Goal: Task Accomplishment & Management: Manage account settings

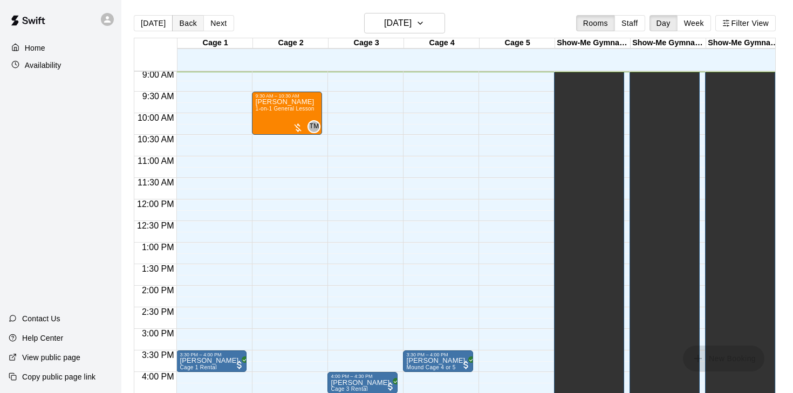
click at [181, 21] on button "Back" at bounding box center [188, 23] width 32 height 16
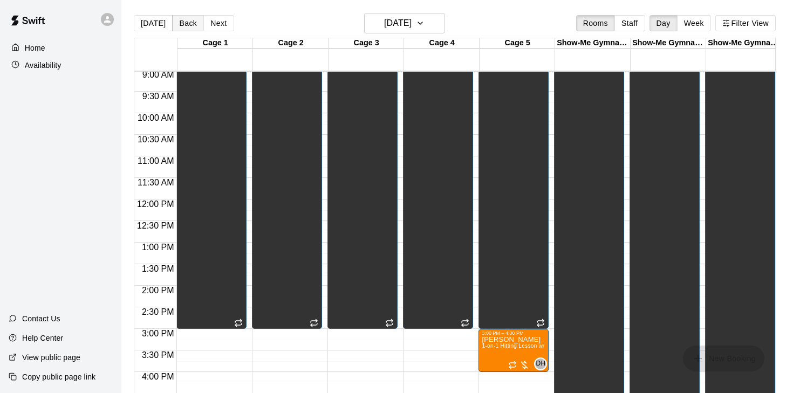
click at [181, 21] on button "Back" at bounding box center [188, 23] width 32 height 16
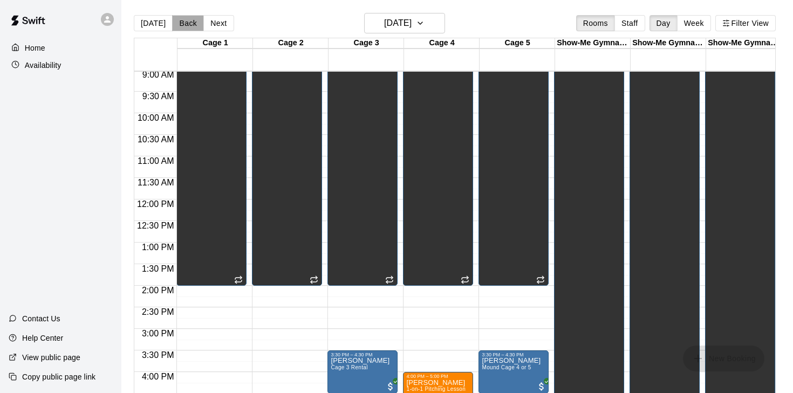
click at [181, 21] on button "Back" at bounding box center [188, 23] width 32 height 16
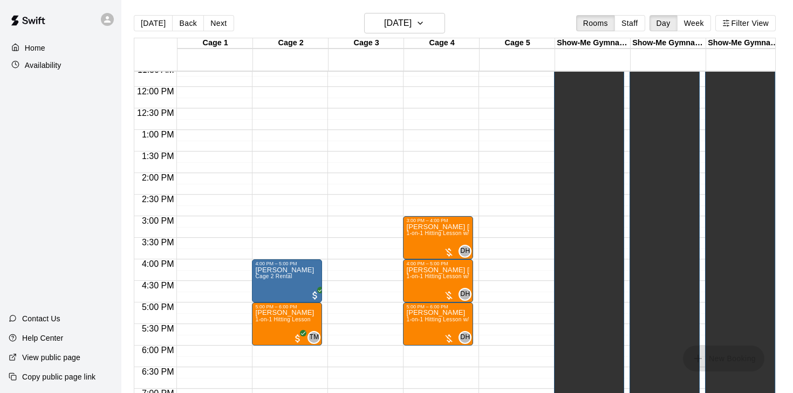
scroll to position [506, 0]
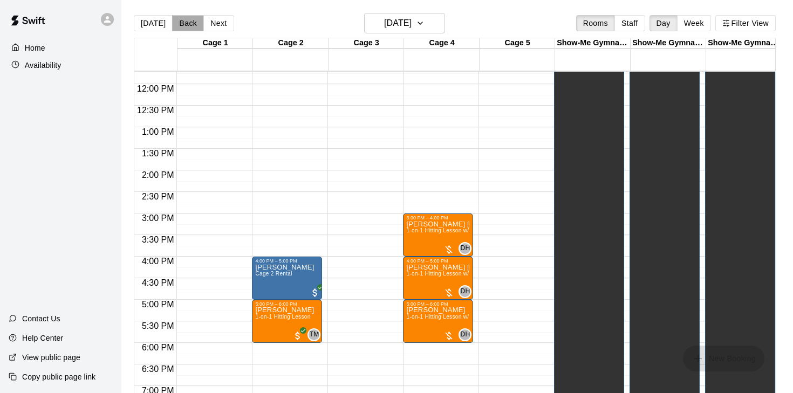
click at [191, 26] on button "Back" at bounding box center [188, 23] width 32 height 16
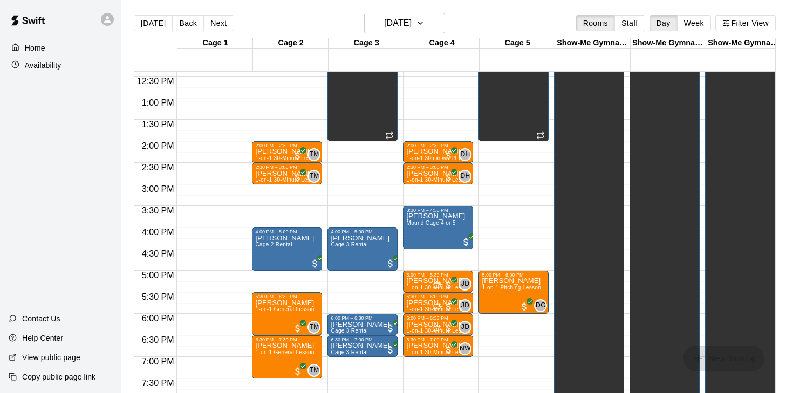
scroll to position [536, 0]
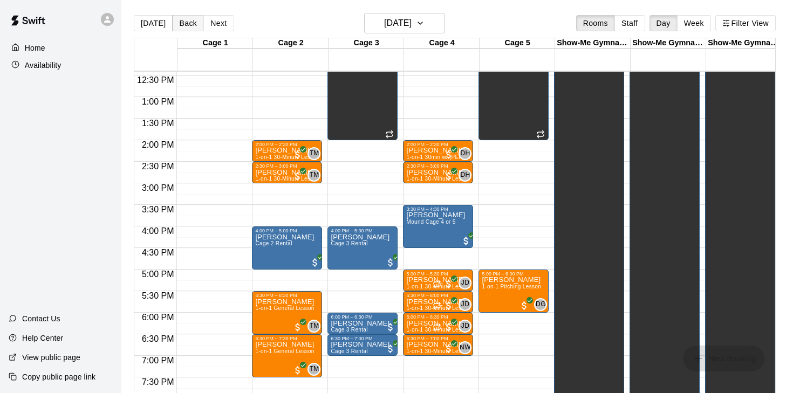
click at [192, 24] on button "Back" at bounding box center [188, 23] width 32 height 16
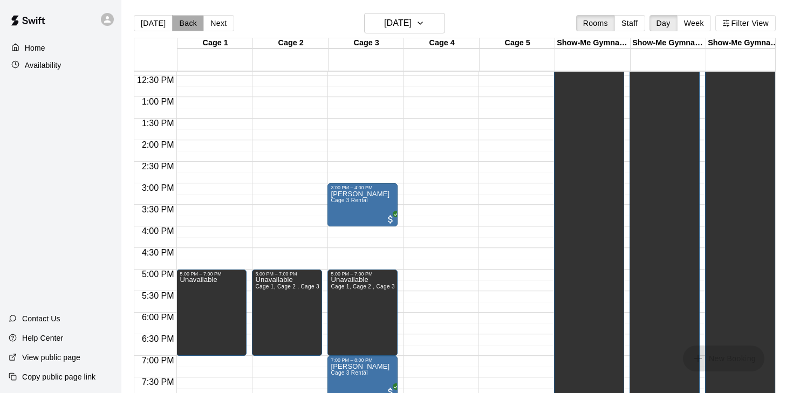
click at [192, 24] on button "Back" at bounding box center [188, 23] width 32 height 16
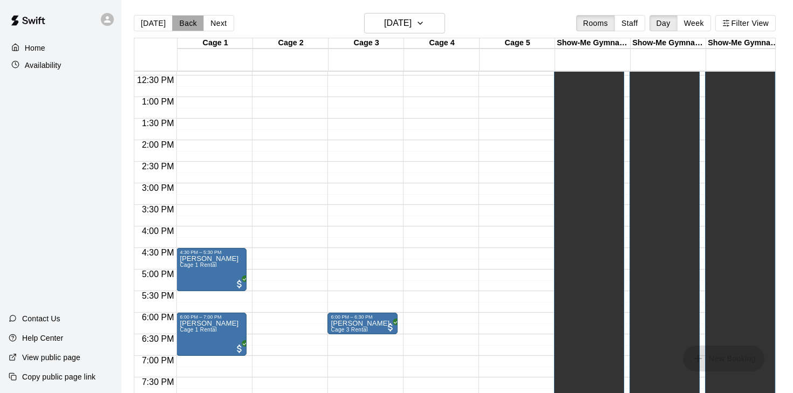
click at [192, 24] on button "Back" at bounding box center [188, 23] width 32 height 16
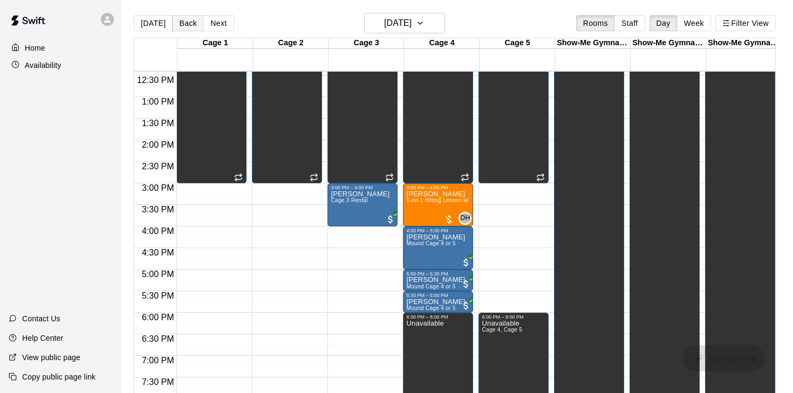
click at [192, 24] on button "Back" at bounding box center [188, 23] width 32 height 16
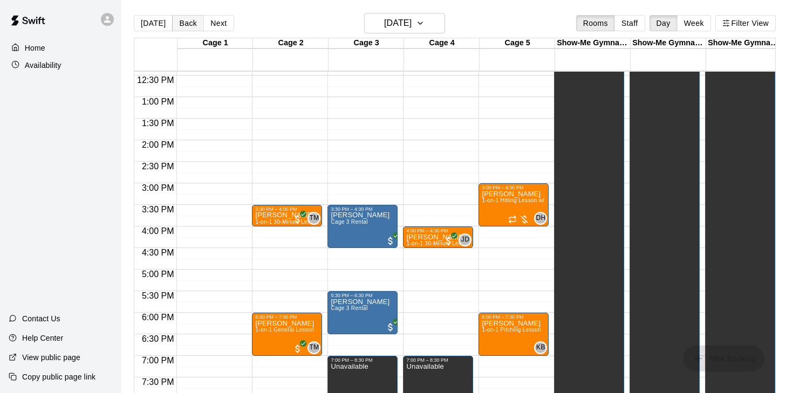
click at [192, 24] on button "Back" at bounding box center [188, 23] width 32 height 16
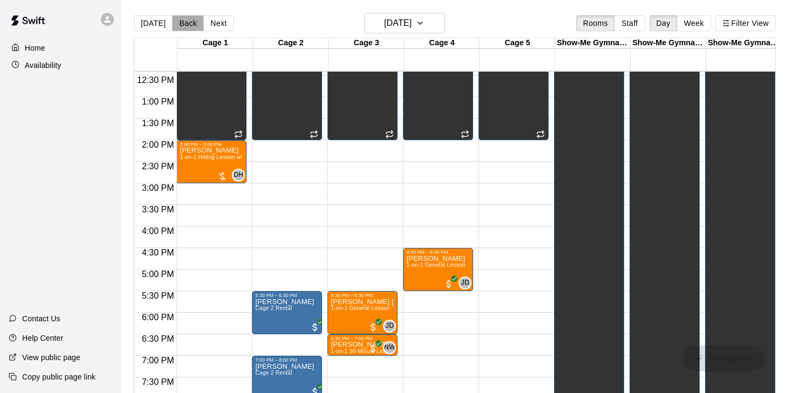
click at [192, 24] on button "Back" at bounding box center [188, 23] width 32 height 16
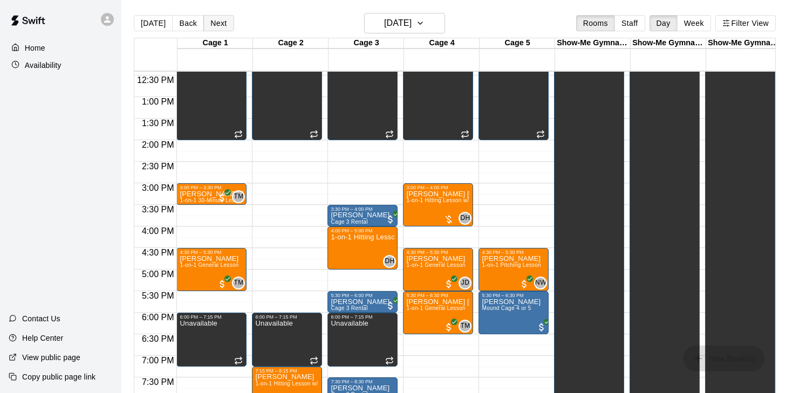
click at [204, 24] on button "Next" at bounding box center [218, 23] width 30 height 16
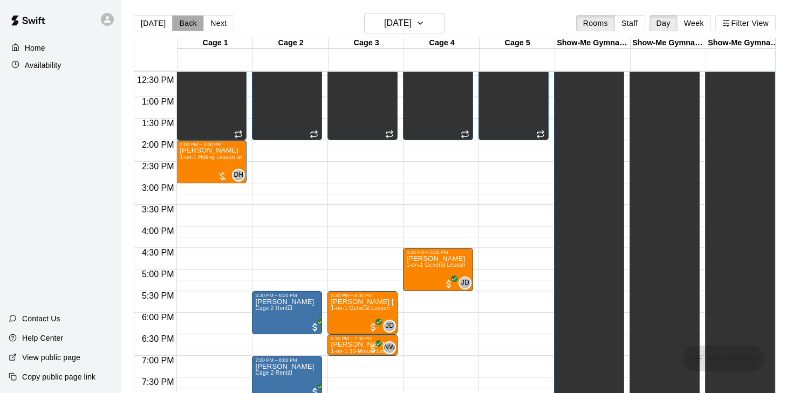
click at [193, 24] on button "Back" at bounding box center [188, 23] width 32 height 16
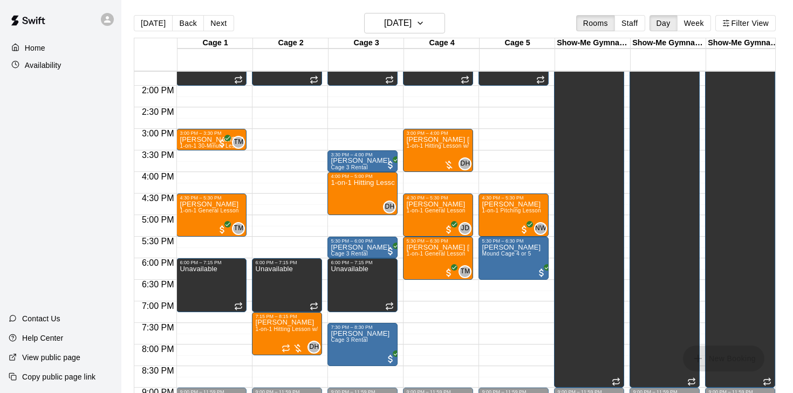
scroll to position [596, 0]
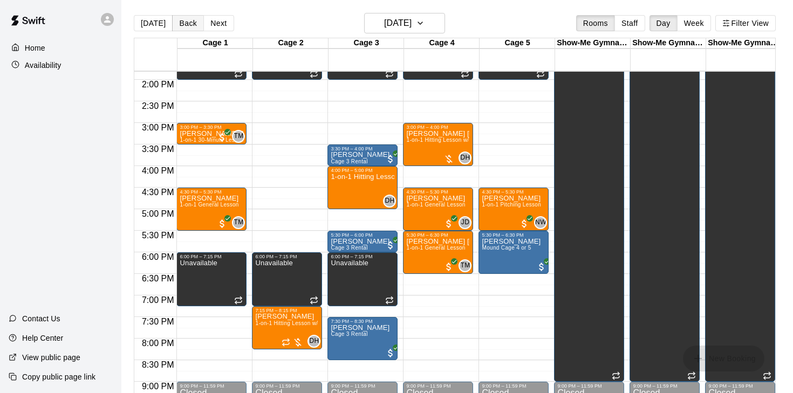
click at [187, 26] on button "Back" at bounding box center [188, 23] width 32 height 16
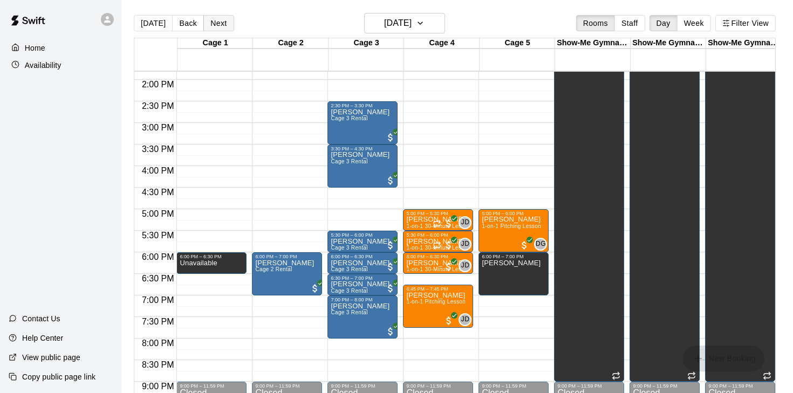
click at [212, 24] on button "Next" at bounding box center [218, 23] width 30 height 16
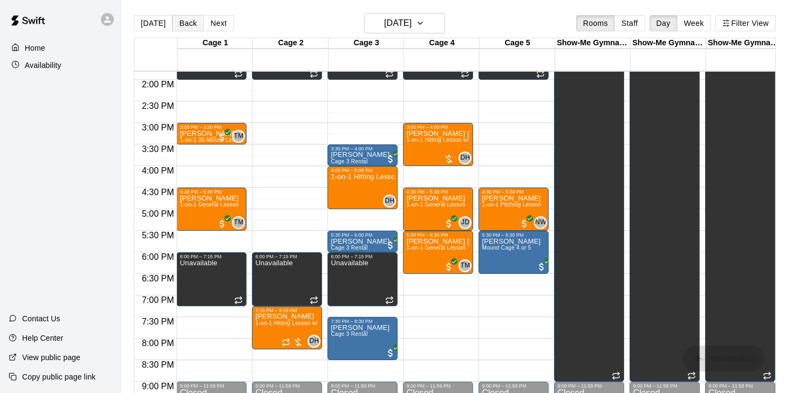
click at [197, 25] on button "Back" at bounding box center [188, 23] width 32 height 16
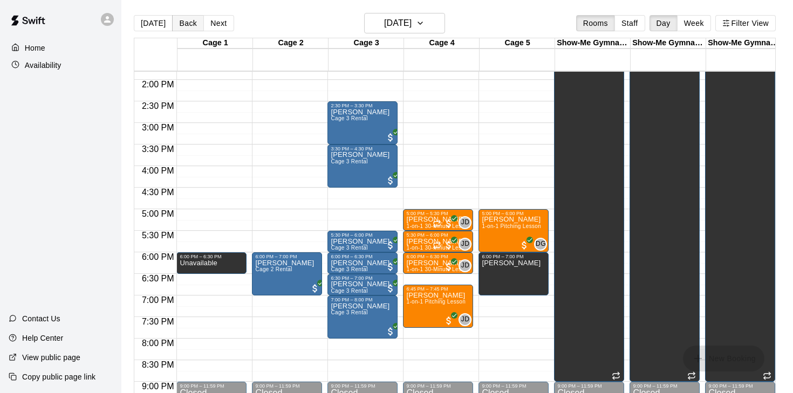
click at [197, 25] on button "Back" at bounding box center [188, 23] width 32 height 16
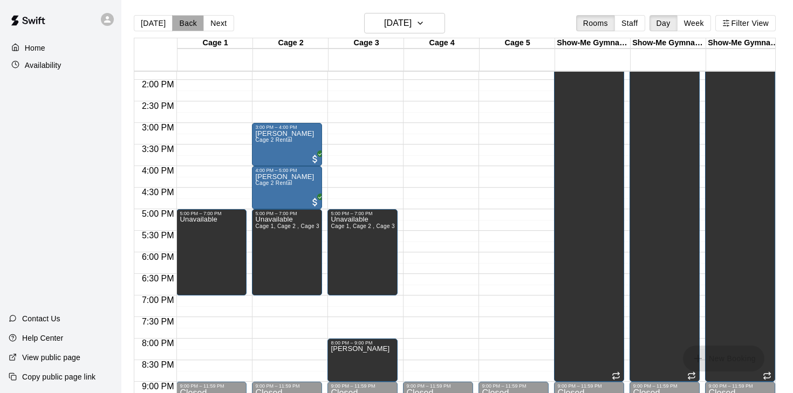
click at [197, 25] on button "Back" at bounding box center [188, 23] width 32 height 16
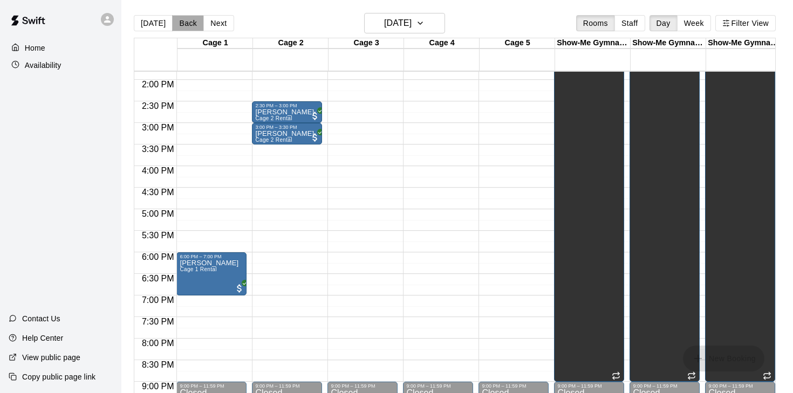
click at [197, 25] on button "Back" at bounding box center [188, 23] width 32 height 16
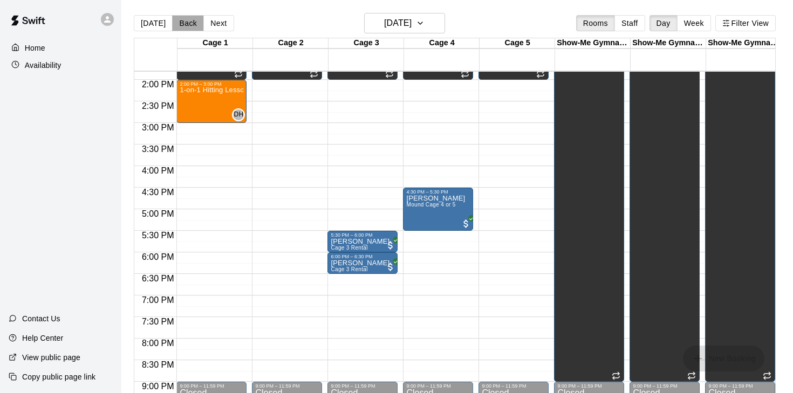
click at [197, 25] on button "Back" at bounding box center [188, 23] width 32 height 16
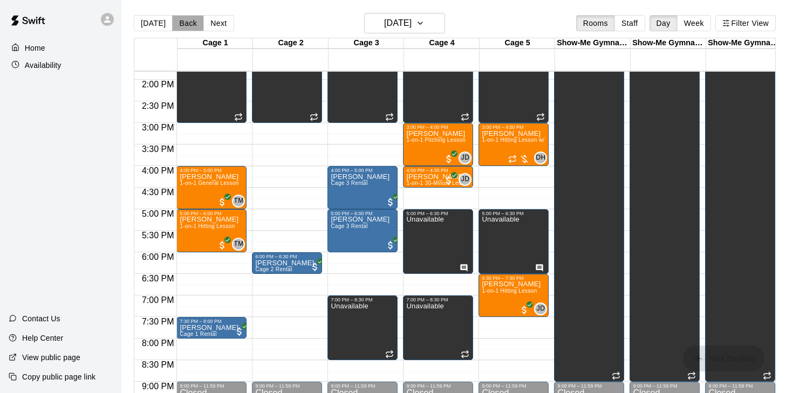
click at [197, 25] on button "Back" at bounding box center [188, 23] width 32 height 16
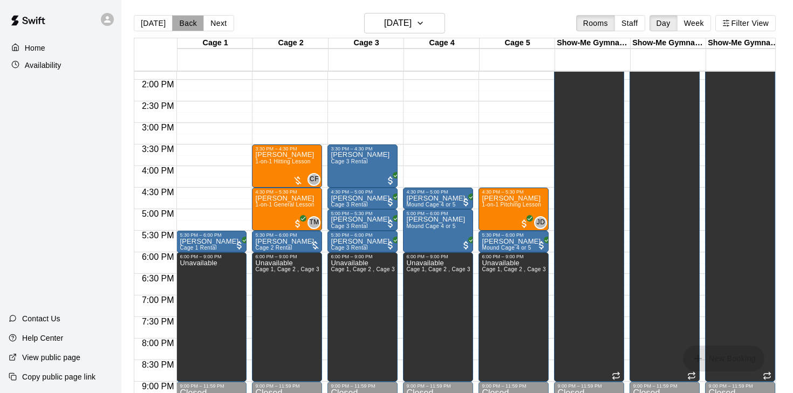
click at [197, 25] on button "Back" at bounding box center [188, 23] width 32 height 16
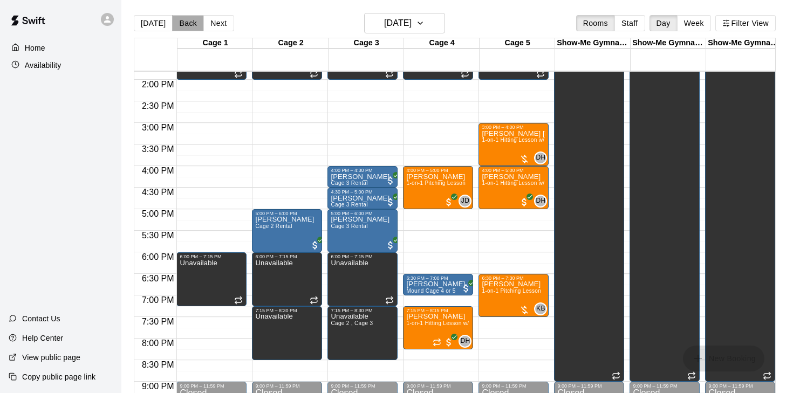
click at [197, 25] on button "Back" at bounding box center [188, 23] width 32 height 16
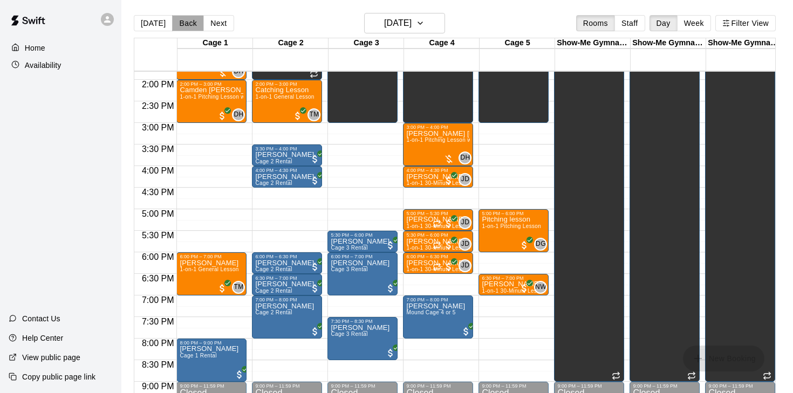
click at [197, 25] on button "Back" at bounding box center [188, 23] width 32 height 16
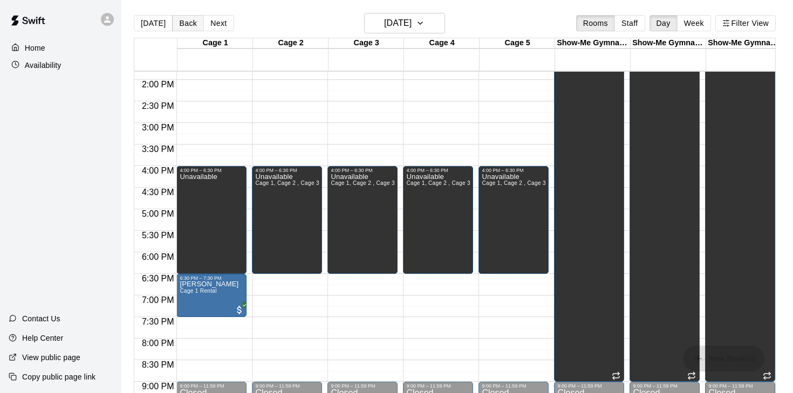
click at [192, 23] on button "Back" at bounding box center [188, 23] width 32 height 16
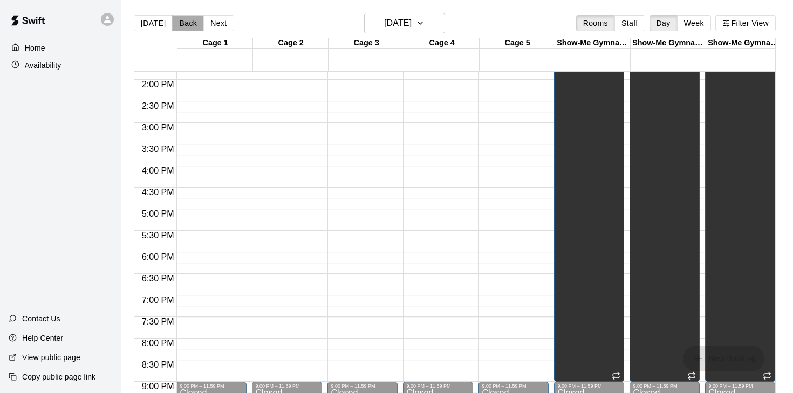
click at [192, 23] on button "Back" at bounding box center [188, 23] width 32 height 16
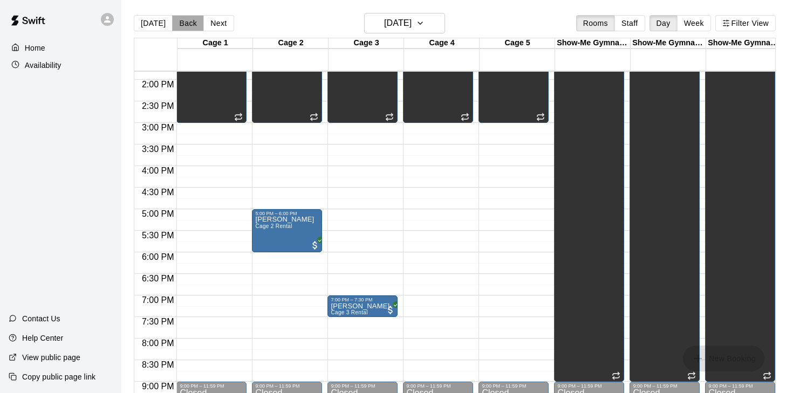
click at [192, 23] on button "Back" at bounding box center [188, 23] width 32 height 16
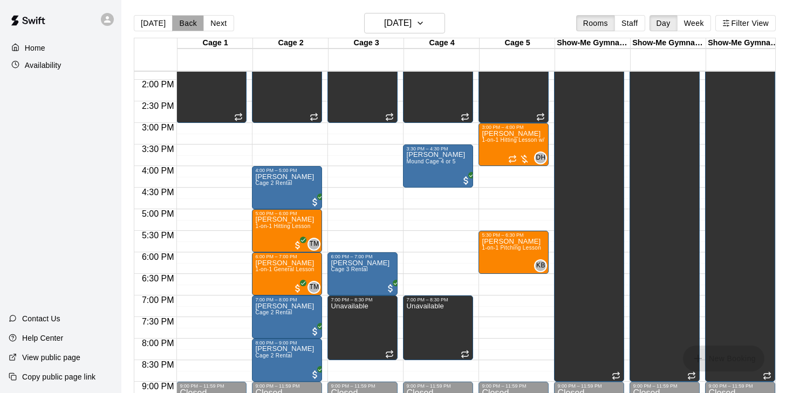
click at [192, 23] on button "Back" at bounding box center [188, 23] width 32 height 16
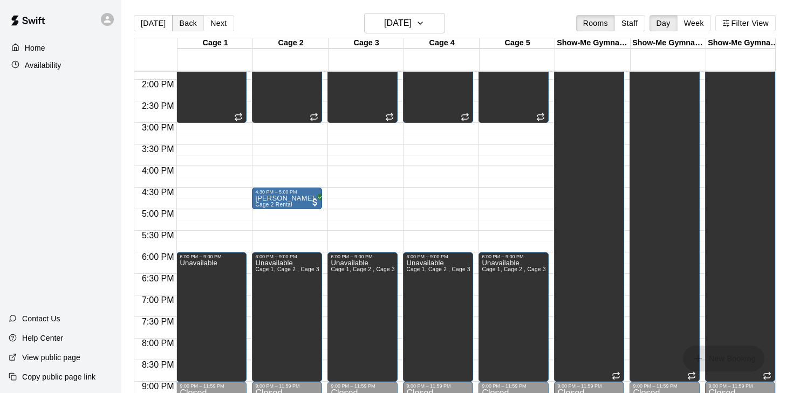
click at [192, 23] on button "Back" at bounding box center [188, 23] width 32 height 16
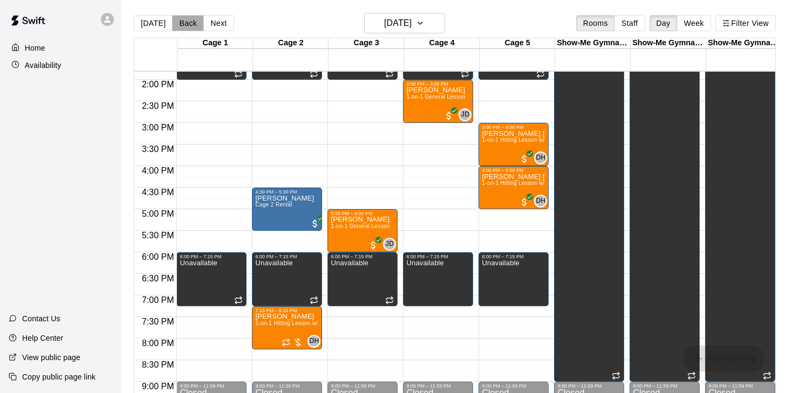
click at [192, 23] on button "Back" at bounding box center [188, 23] width 32 height 16
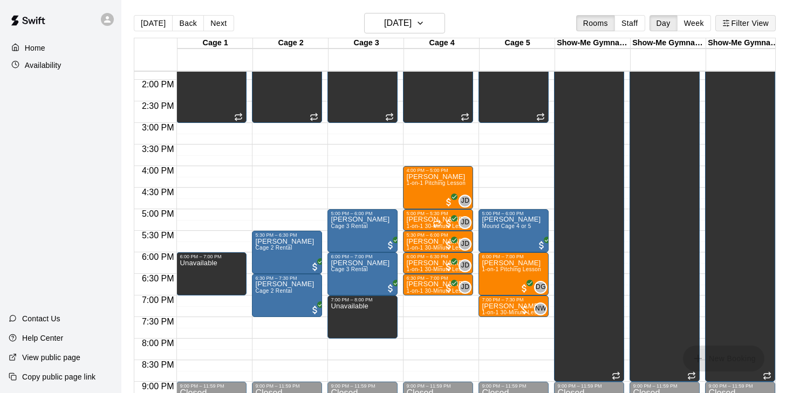
click at [744, 25] on button "Filter View" at bounding box center [746, 23] width 60 height 16
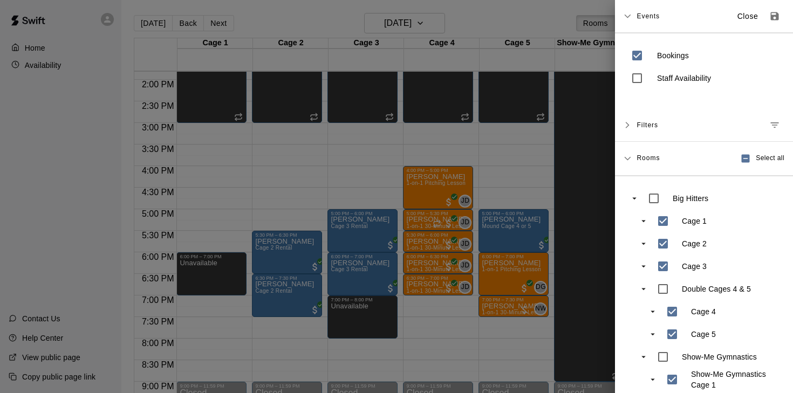
click at [540, 15] on div at bounding box center [396, 196] width 793 height 393
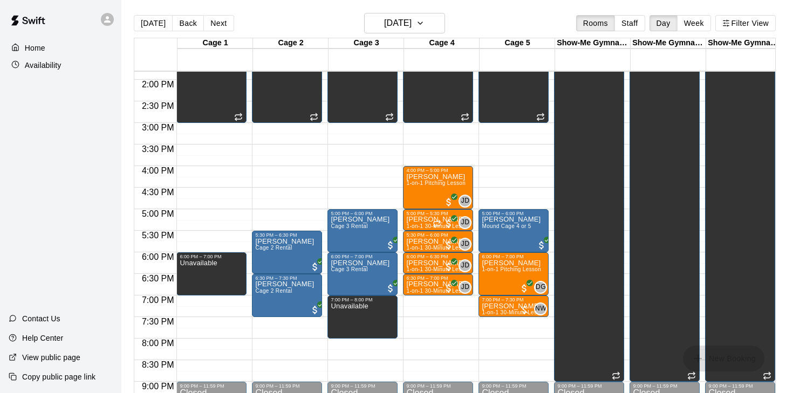
click at [62, 66] on div "Availability" at bounding box center [61, 65] width 104 height 16
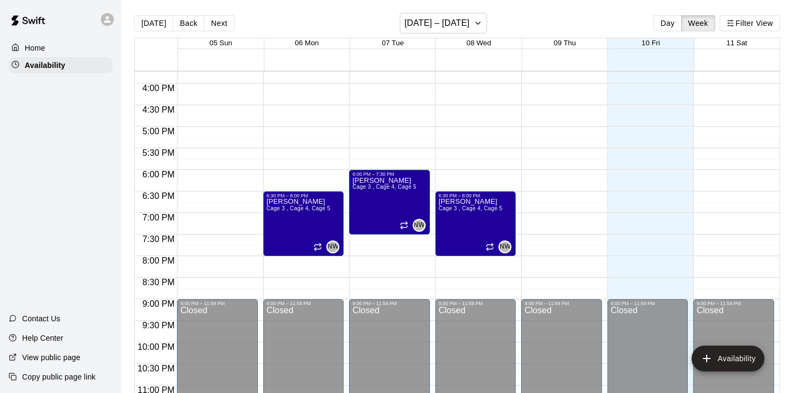
scroll to position [703, 0]
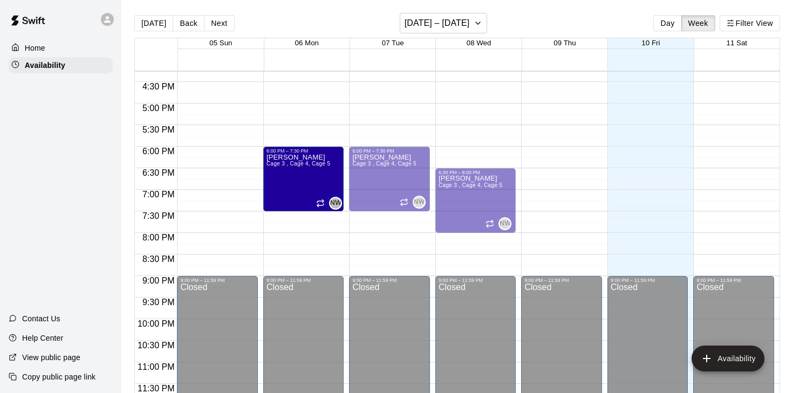
drag, startPoint x: 291, startPoint y: 179, endPoint x: 291, endPoint y: 158, distance: 21.0
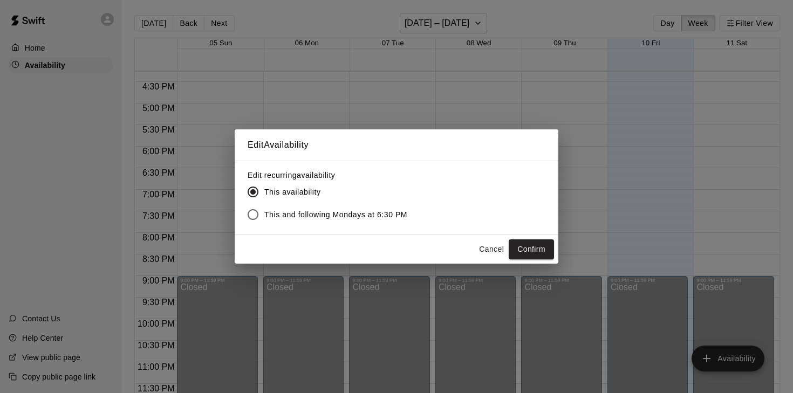
click at [324, 214] on span "This and following Mondays at 6:30 PM" at bounding box center [335, 214] width 143 height 11
click at [531, 253] on button "Confirm" at bounding box center [531, 250] width 45 height 20
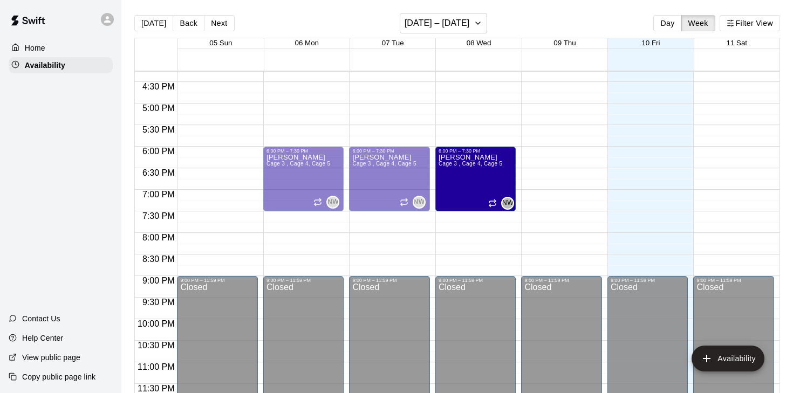
drag, startPoint x: 500, startPoint y: 198, endPoint x: 500, endPoint y: 179, distance: 18.4
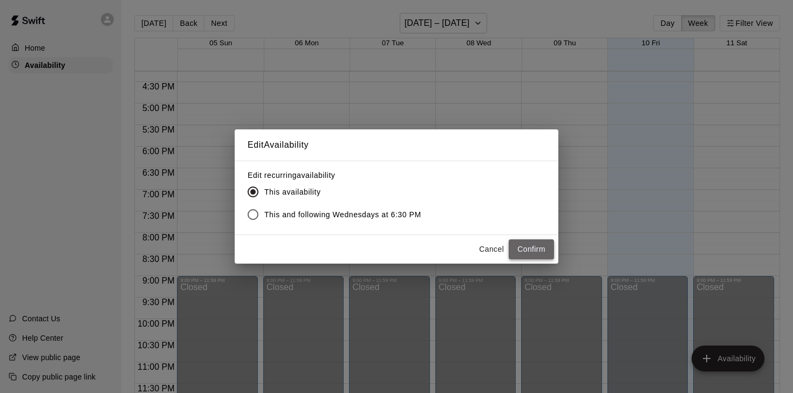
click at [524, 246] on button "Confirm" at bounding box center [531, 250] width 45 height 20
